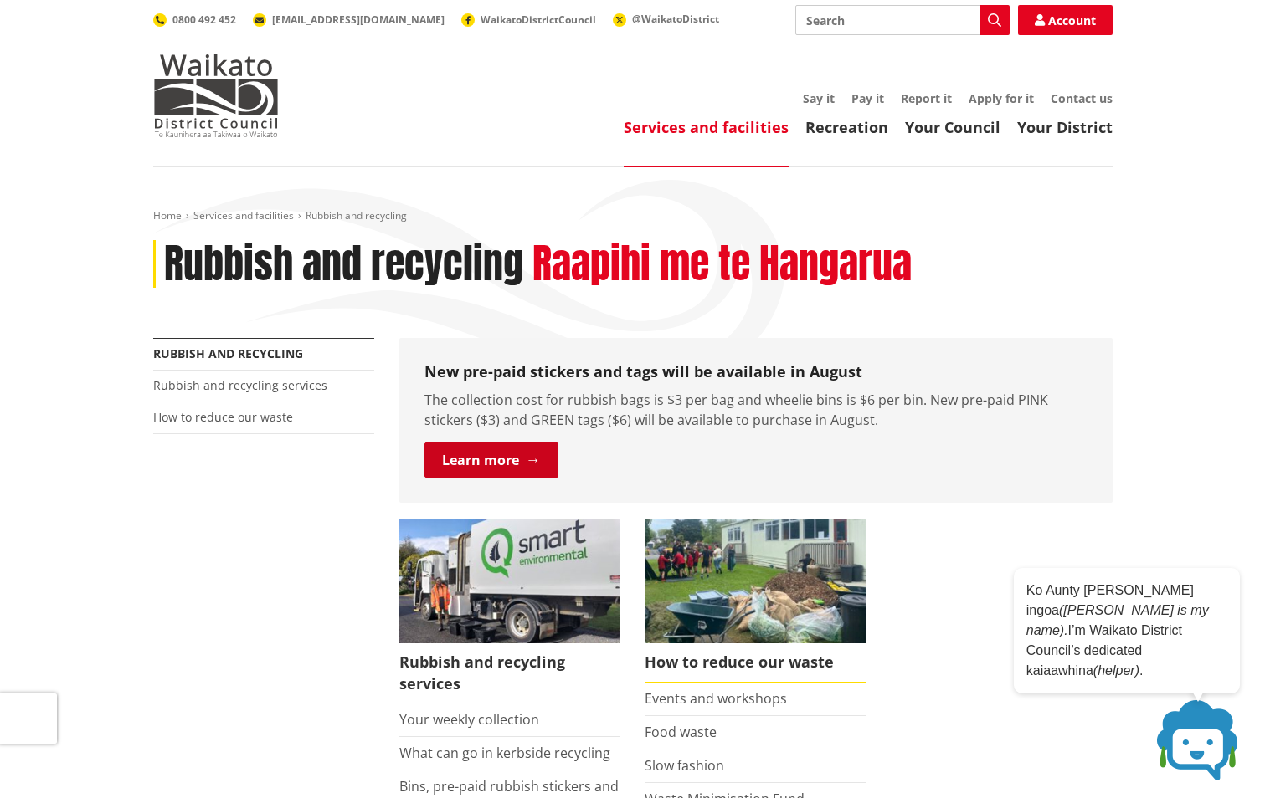
click at [506, 444] on link "Learn more" at bounding box center [491, 460] width 134 height 35
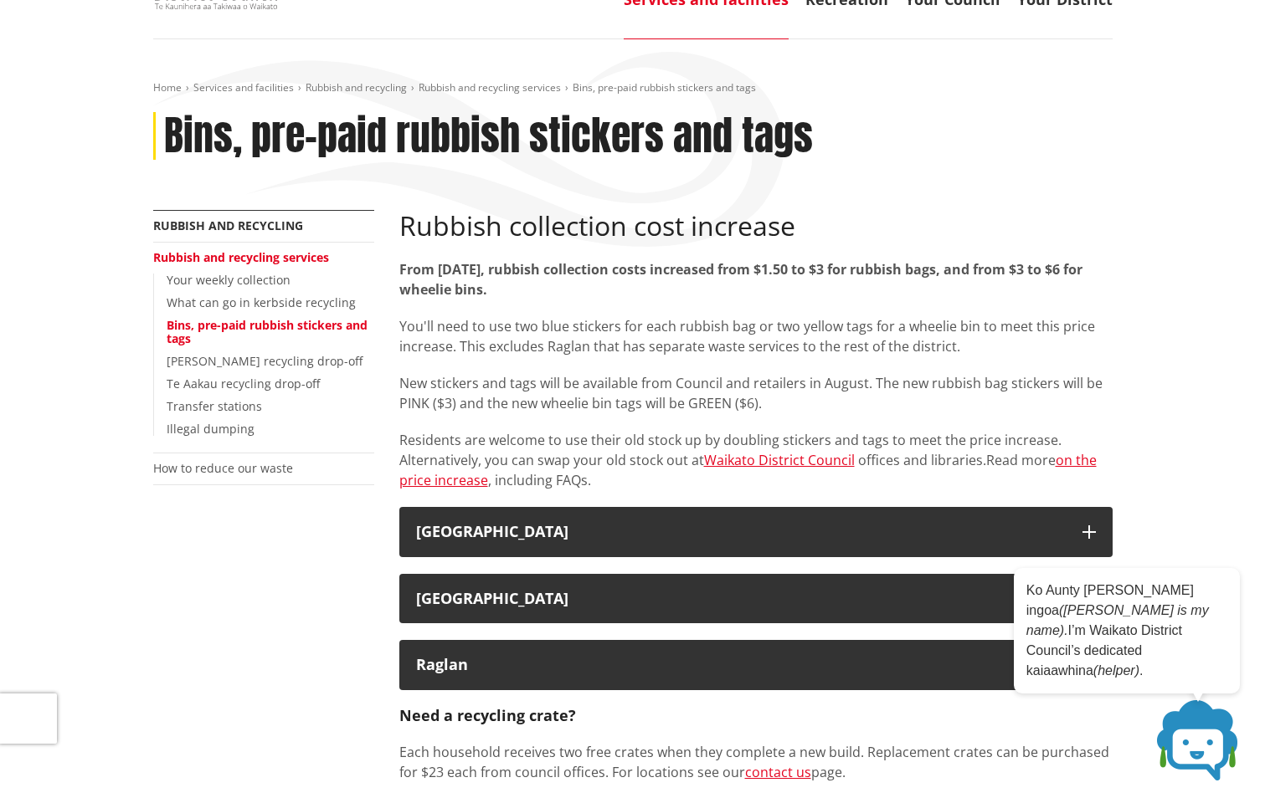
scroll to position [167, 0]
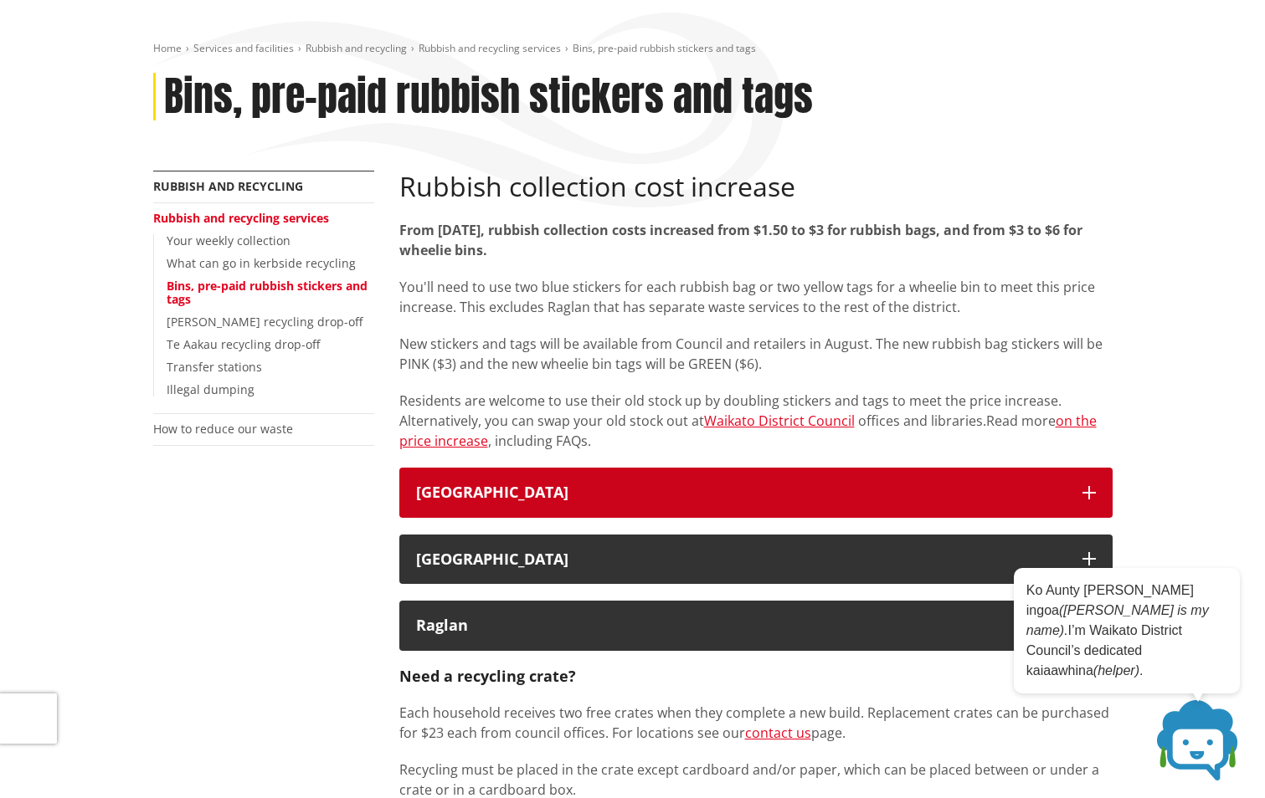
click at [596, 500] on div "[GEOGRAPHIC_DATA]" at bounding box center [740, 493] width 649 height 17
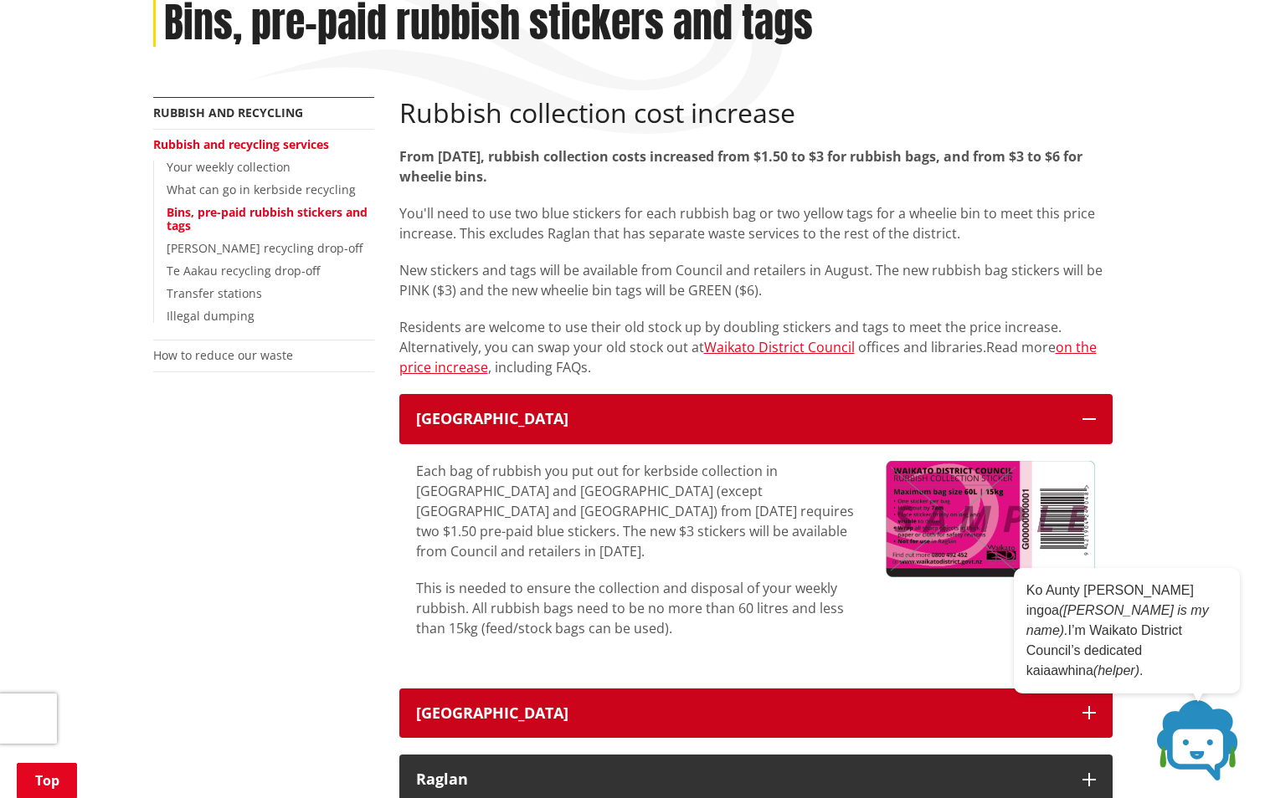
scroll to position [335, 0]
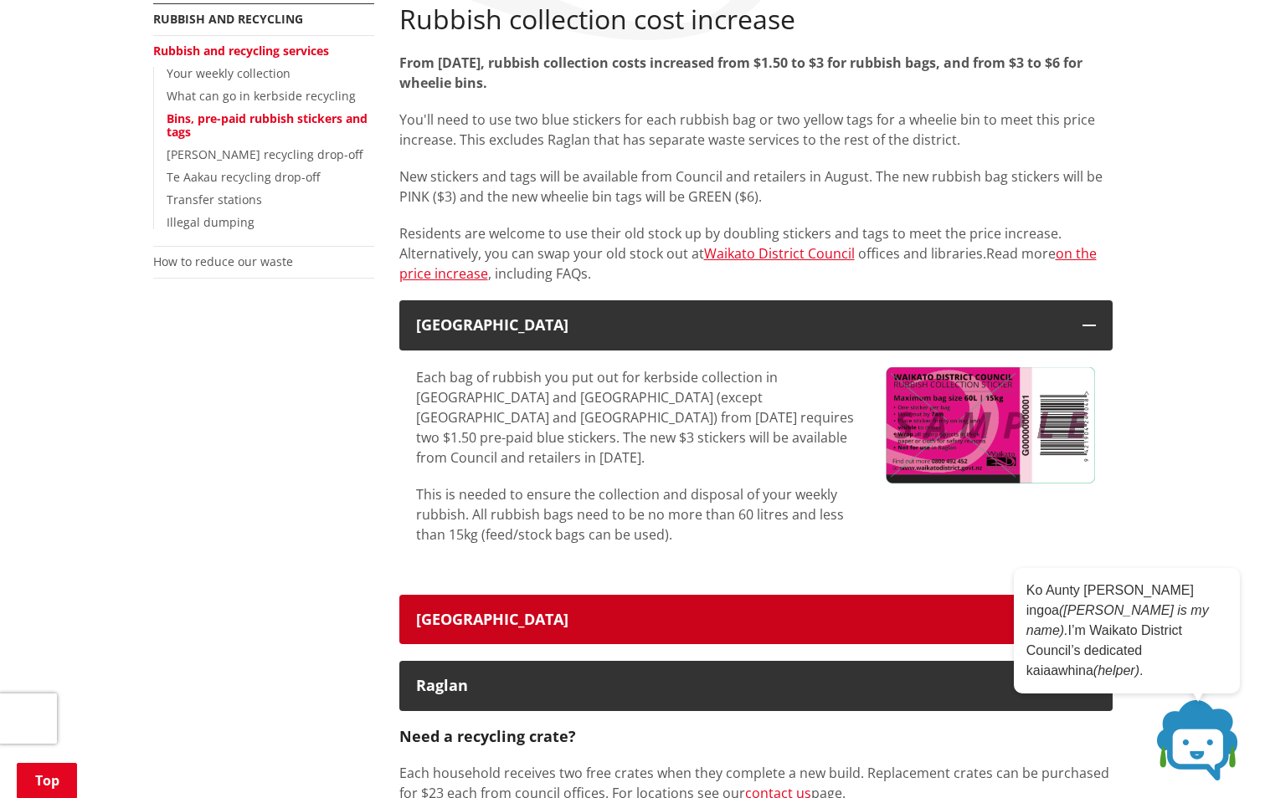
click at [532, 612] on div "[GEOGRAPHIC_DATA]" at bounding box center [740, 620] width 649 height 17
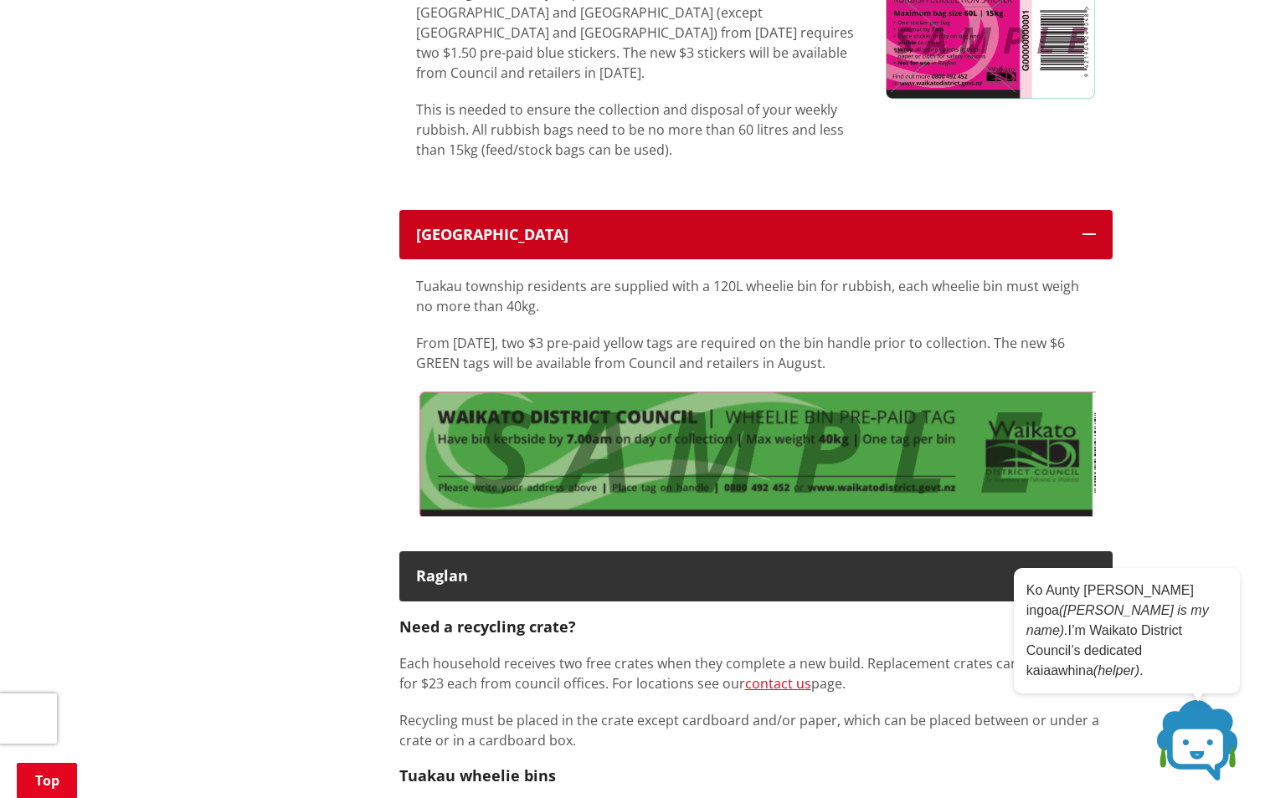
scroll to position [753, 0]
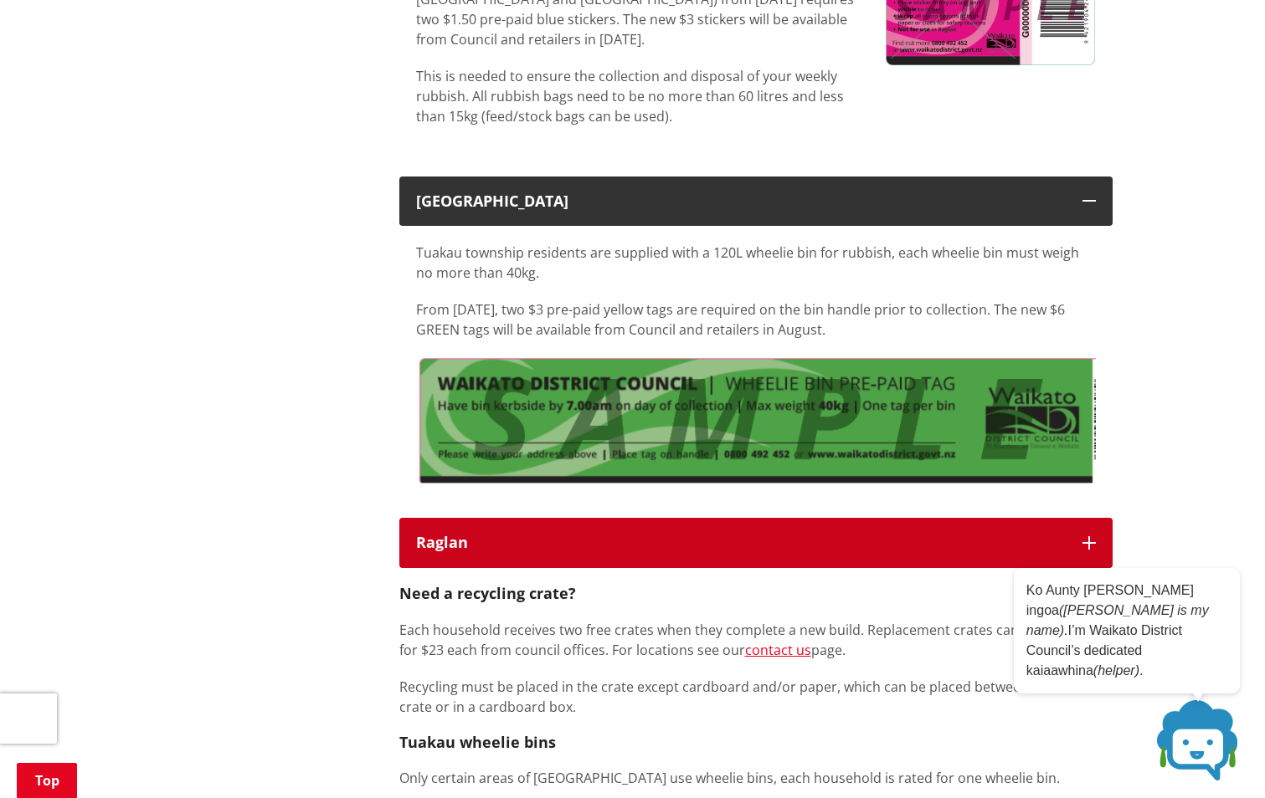
click at [525, 535] on div "Raglan" at bounding box center [740, 543] width 649 height 17
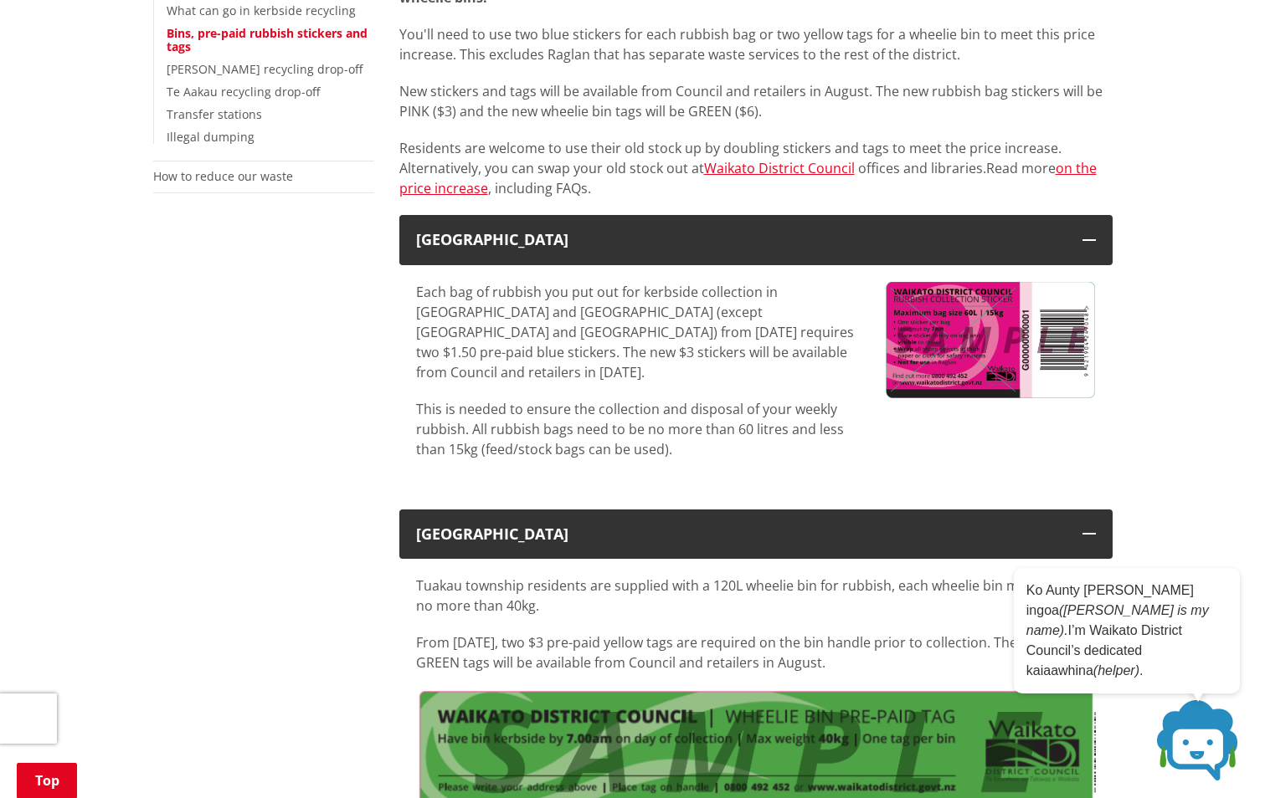
scroll to position [418, 0]
